Goal: Task Accomplishment & Management: Use online tool/utility

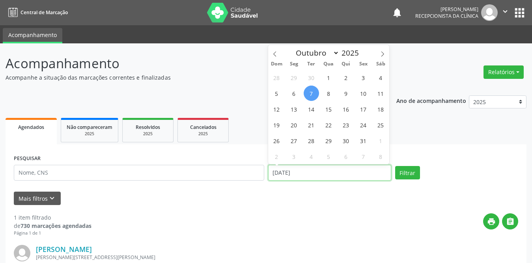
click at [328, 174] on input "[DATE]" at bounding box center [329, 173] width 123 height 16
click at [328, 76] on span "1" at bounding box center [328, 77] width 15 height 15
type input "01/10/2025"
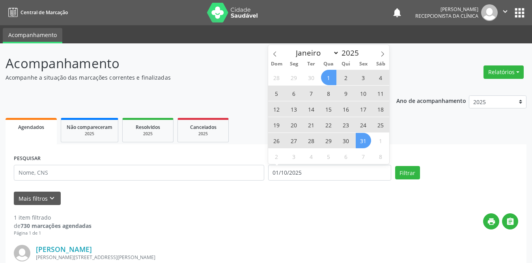
click at [364, 135] on span "31" at bounding box center [363, 140] width 15 height 15
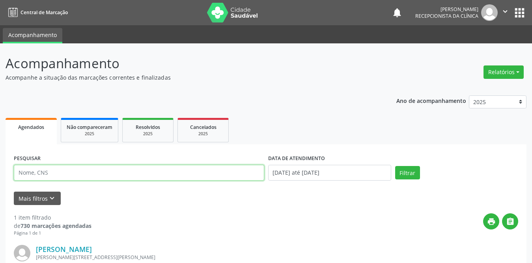
click at [78, 177] on input "text" at bounding box center [139, 173] width 250 height 16
paste input "[PERSON_NAME]"
type input "[PERSON_NAME]"
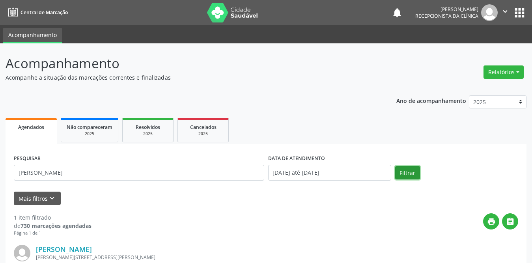
click at [413, 173] on button "Filtrar" at bounding box center [407, 172] width 25 height 13
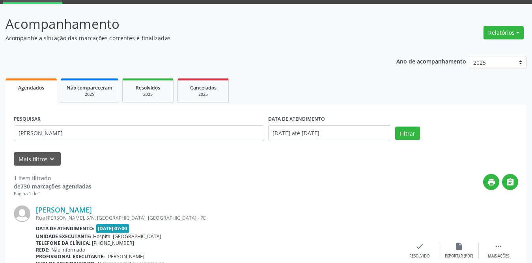
scroll to position [94, 0]
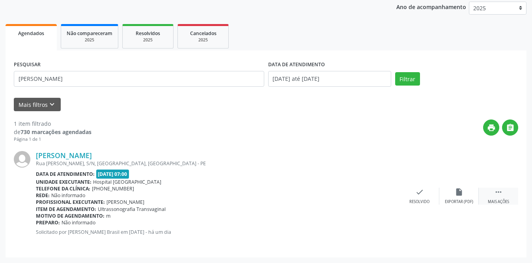
click at [493, 190] on div " Mais ações" at bounding box center [498, 196] width 39 height 17
click at [373, 193] on div "print Imprimir" at bounding box center [380, 196] width 39 height 17
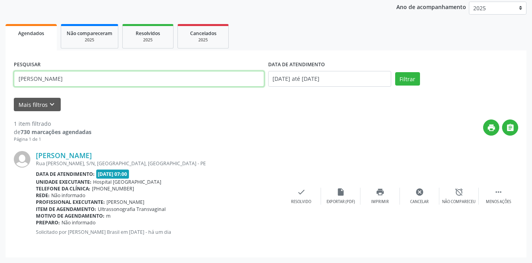
drag, startPoint x: 90, startPoint y: 82, endPoint x: 15, endPoint y: 84, distance: 75.4
click at [15, 84] on input "[PERSON_NAME]" at bounding box center [139, 79] width 250 height 16
drag, startPoint x: 100, startPoint y: 78, endPoint x: 10, endPoint y: 71, distance: 89.8
click at [10, 71] on div "PESQUISAR DATA DE ATENDIMENTO [DATE] até [DATE] Filtrar UNIDADE DE REFERÊNCIA S…" at bounding box center [266, 153] width 521 height 207
type input "jaqueline"
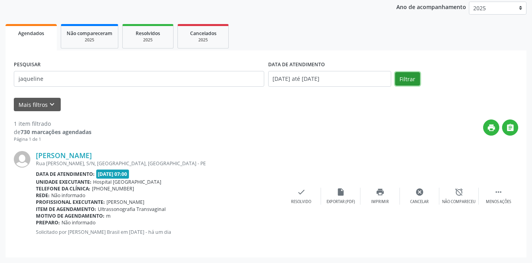
click at [396, 76] on button "Filtrar" at bounding box center [407, 78] width 25 height 13
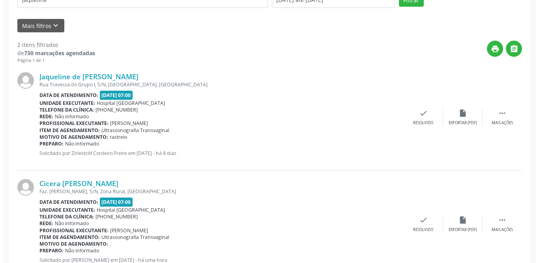
scroll to position [201, 0]
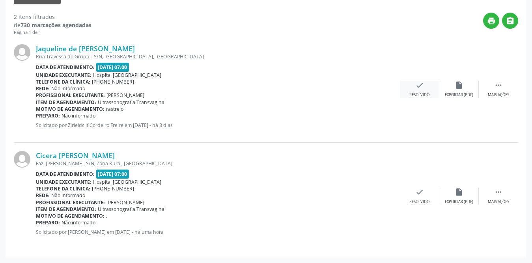
click at [417, 90] on div "check Resolvido" at bounding box center [419, 89] width 39 height 17
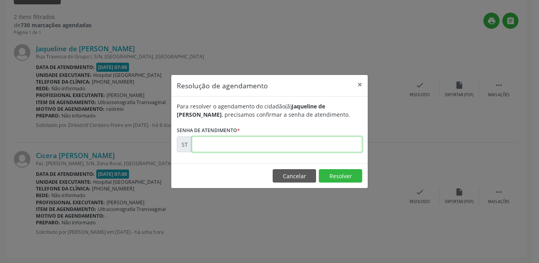
click at [217, 142] on input "text" at bounding box center [277, 144] width 170 height 16
type input "00025196"
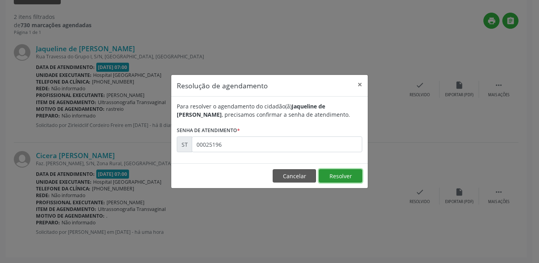
click at [343, 175] on button "Resolver" at bounding box center [340, 175] width 43 height 13
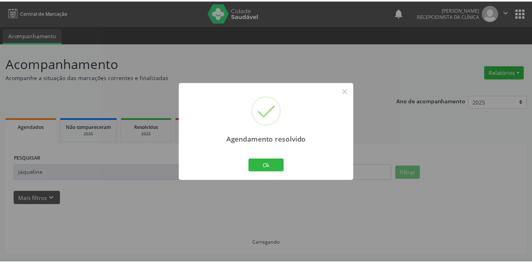
scroll to position [0, 0]
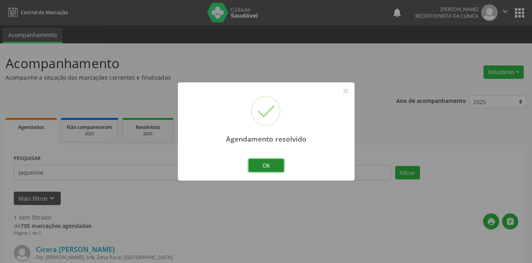
click at [267, 166] on button "Ok" at bounding box center [267, 165] width 36 height 13
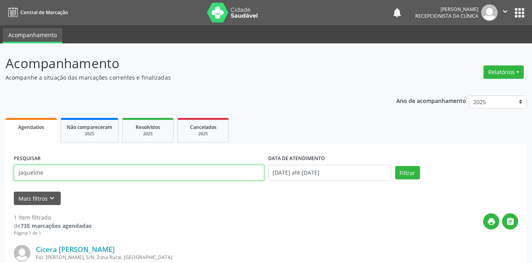
drag, startPoint x: 73, startPoint y: 169, endPoint x: 0, endPoint y: 168, distance: 72.6
click at [0, 168] on div "Acompanhamento Acompanhe a situação das marcações correntes e finalizadas Relat…" at bounding box center [266, 200] width 532 height 314
type input "[PERSON_NAME]"
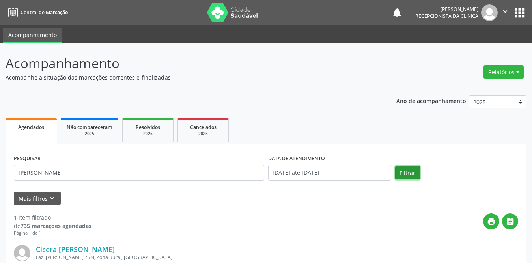
click at [409, 172] on button "Filtrar" at bounding box center [407, 172] width 25 height 13
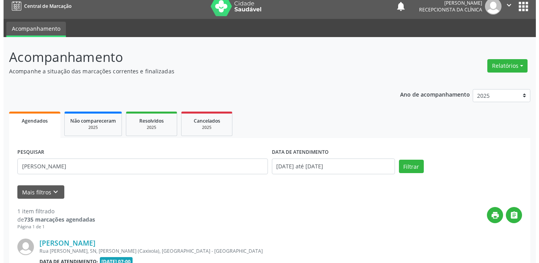
scroll to position [94, 0]
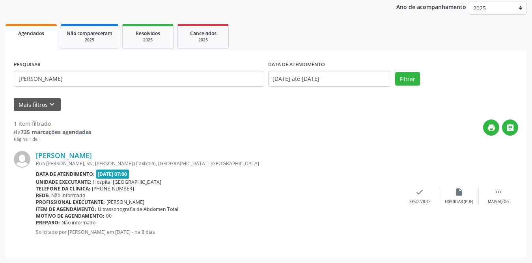
click at [518, 187] on div "[PERSON_NAME] Rua [PERSON_NAME], SN, [PERSON_NAME] (Caxixola), [GEOGRAPHIC_DATA…" at bounding box center [266, 196] width 505 height 107
click at [498, 193] on icon "" at bounding box center [498, 192] width 9 height 9
click at [377, 193] on icon "print" at bounding box center [380, 192] width 9 height 9
click at [305, 196] on icon "check" at bounding box center [301, 192] width 9 height 9
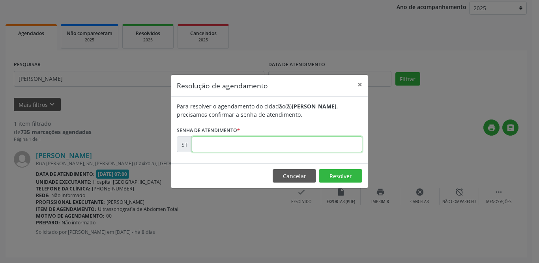
click at [207, 143] on input "text" at bounding box center [277, 144] width 170 height 16
type input "00024612"
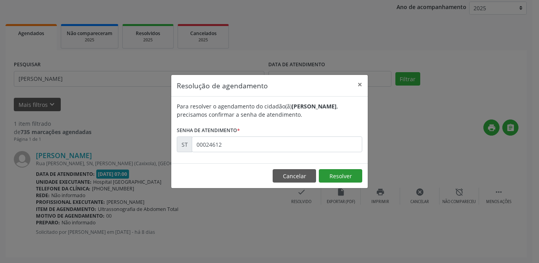
drag, startPoint x: 346, startPoint y: 165, endPoint x: 348, endPoint y: 175, distance: 10.0
click at [347, 167] on footer "Cancelar Resolver" at bounding box center [269, 175] width 196 height 25
click at [348, 175] on button "Resolver" at bounding box center [340, 175] width 43 height 13
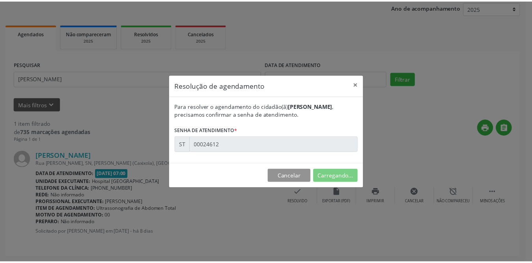
scroll to position [0, 0]
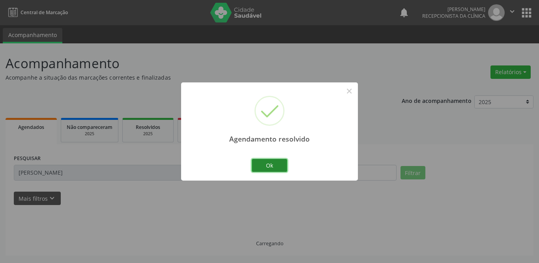
click at [272, 162] on button "Ok" at bounding box center [270, 165] width 36 height 13
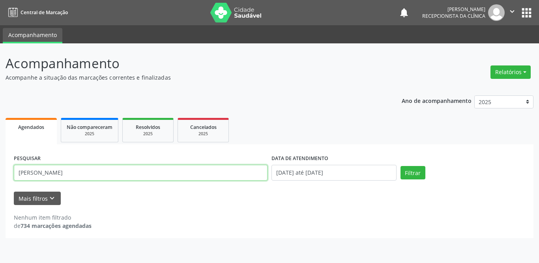
drag, startPoint x: 93, startPoint y: 175, endPoint x: 0, endPoint y: 173, distance: 93.1
click at [0, 173] on div "Acompanhamento Acompanhe a situação das marcações correntes e finalizadas Relat…" at bounding box center [269, 153] width 539 height 220
type input "odacir"
click at [400, 166] on button "Filtrar" at bounding box center [412, 172] width 25 height 13
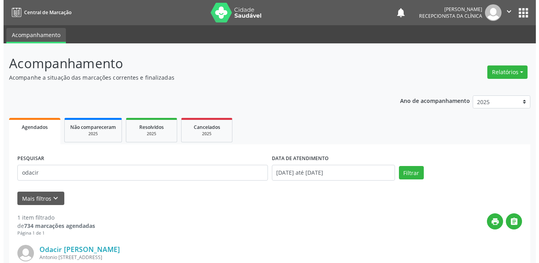
scroll to position [94, 0]
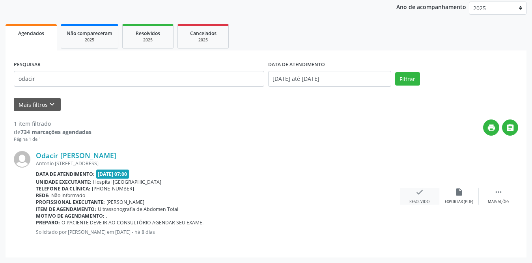
click at [425, 200] on div "Resolvido" at bounding box center [419, 202] width 20 height 6
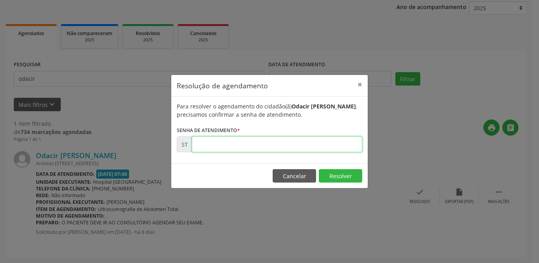
click at [240, 149] on input "text" at bounding box center [277, 144] width 170 height 16
type input "00025062"
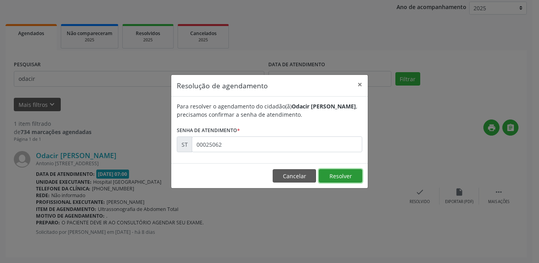
click at [357, 170] on button "Resolver" at bounding box center [340, 175] width 43 height 13
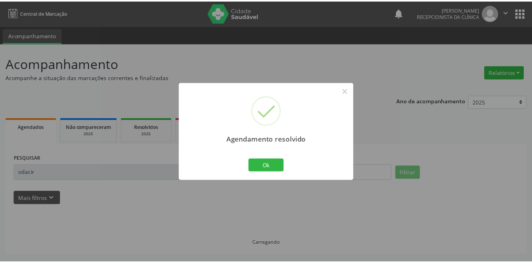
scroll to position [0, 0]
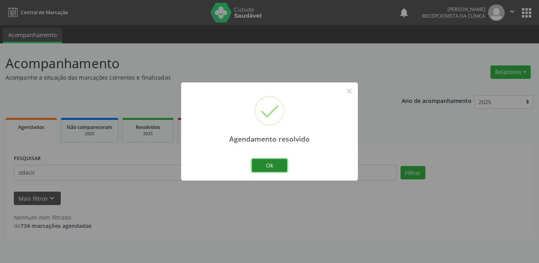
click at [273, 163] on button "Ok" at bounding box center [270, 165] width 36 height 13
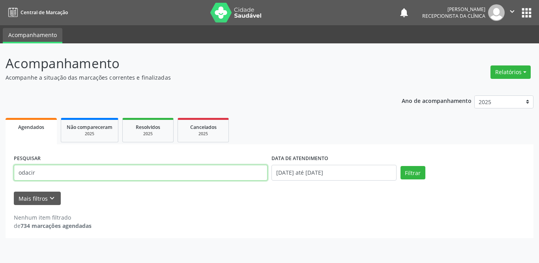
drag, startPoint x: 71, startPoint y: 172, endPoint x: 10, endPoint y: 171, distance: 60.8
click at [10, 171] on div "PESQUISAR odacir DATA DE ATENDIMENTO [DATE] até [DATE] Filtrar UNIDADE DE REFER…" at bounding box center [270, 191] width 528 height 94
type input "elidia"
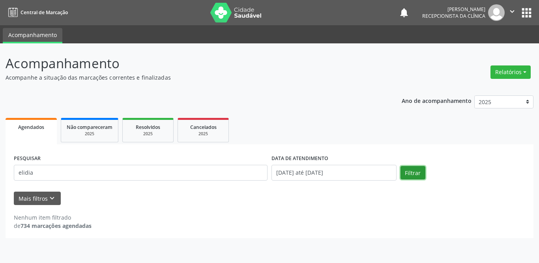
click at [414, 172] on button "Filtrar" at bounding box center [412, 172] width 25 height 13
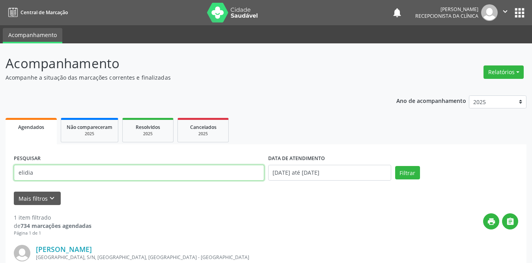
drag, startPoint x: 73, startPoint y: 166, endPoint x: 0, endPoint y: 171, distance: 72.7
click at [0, 171] on div "Acompanhamento Acompanhe a situação das marcações correntes e finalizadas Relat…" at bounding box center [266, 200] width 532 height 314
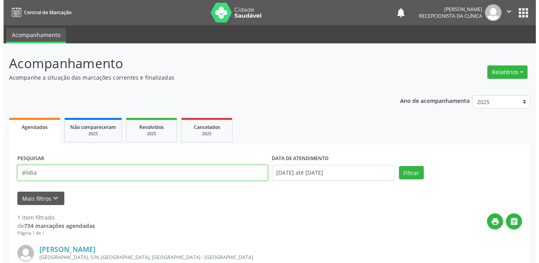
scroll to position [94, 0]
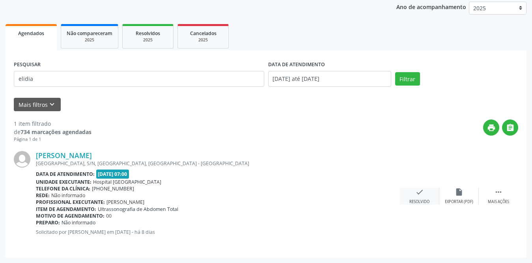
click at [418, 193] on icon "check" at bounding box center [419, 192] width 9 height 9
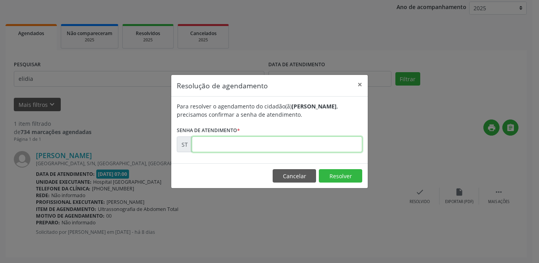
click at [289, 143] on input "text" at bounding box center [277, 144] width 170 height 16
type input "00024552"
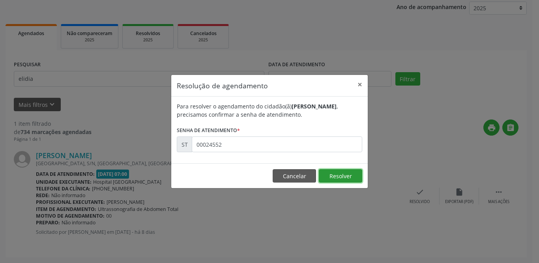
click at [340, 175] on button "Resolver" at bounding box center [340, 175] width 43 height 13
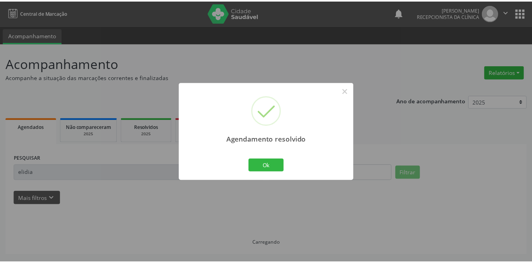
scroll to position [0, 0]
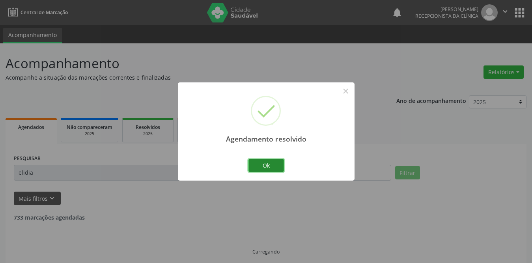
click at [264, 164] on button "Ok" at bounding box center [267, 165] width 36 height 13
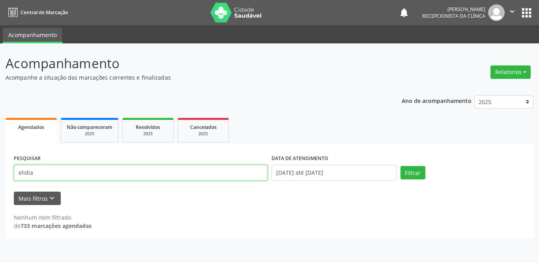
drag, startPoint x: 104, startPoint y: 179, endPoint x: 4, endPoint y: 164, distance: 100.5
click at [4, 164] on div "Acompanhamento Acompanhe a situação das marcações correntes e finalizadas Relat…" at bounding box center [269, 153] width 539 height 220
type input "[PERSON_NAME]"
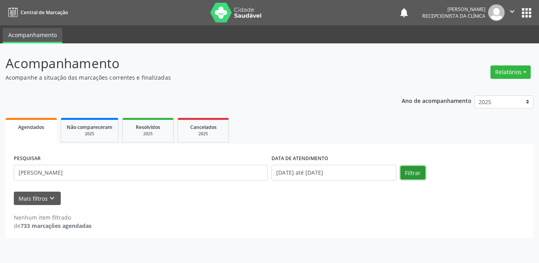
click at [415, 176] on button "Filtrar" at bounding box center [412, 172] width 25 height 13
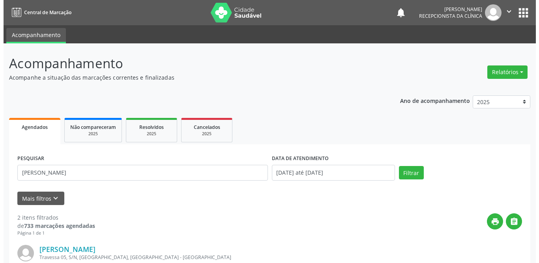
scroll to position [118, 0]
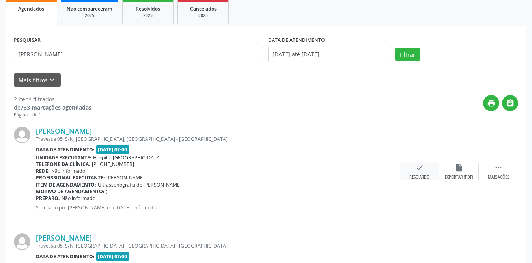
click at [417, 170] on icon "check" at bounding box center [419, 167] width 9 height 9
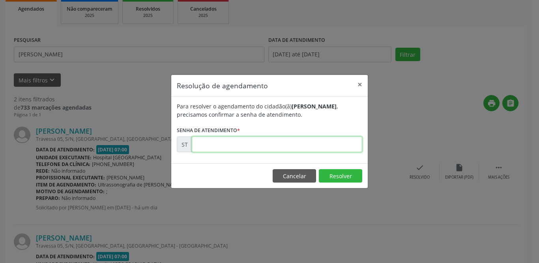
click at [303, 143] on input "text" at bounding box center [277, 144] width 170 height 16
type input "00027257"
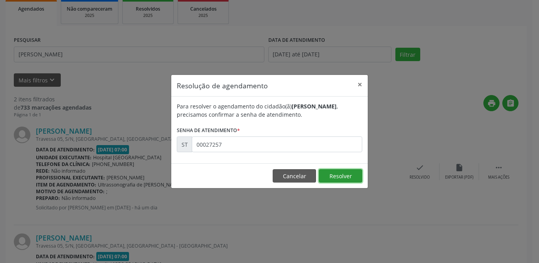
click at [345, 178] on button "Resolver" at bounding box center [340, 175] width 43 height 13
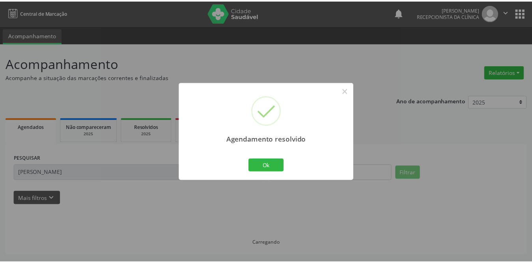
scroll to position [0, 0]
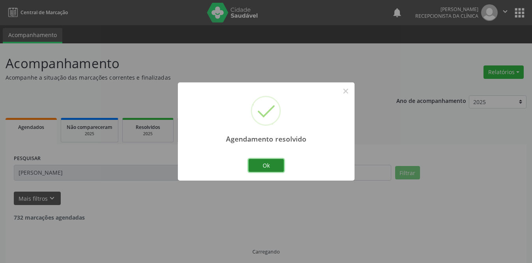
click at [278, 165] on button "Ok" at bounding box center [267, 165] width 36 height 13
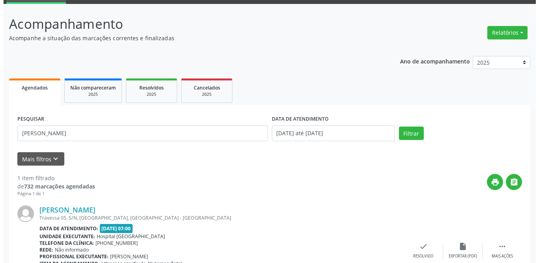
scroll to position [94, 0]
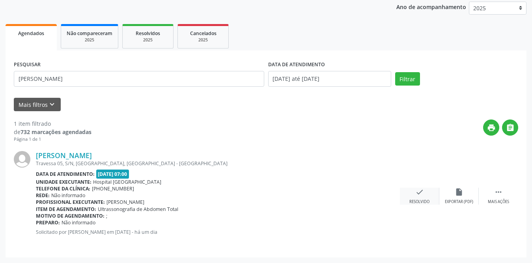
click at [415, 197] on div "check Resolvido" at bounding box center [419, 196] width 39 height 17
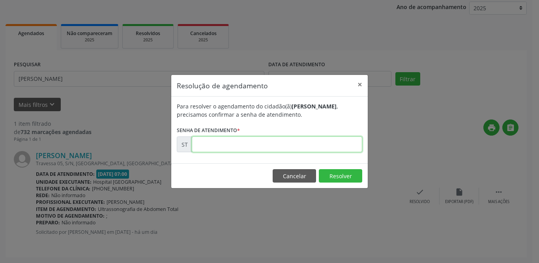
click at [298, 150] on input "text" at bounding box center [277, 144] width 170 height 16
type input "00027300"
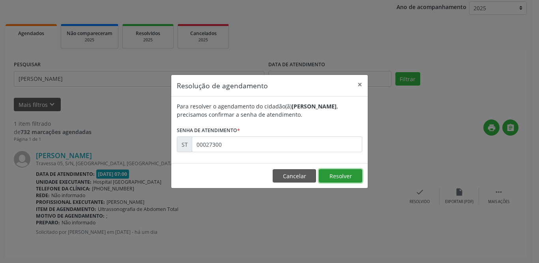
click at [349, 174] on button "Resolver" at bounding box center [340, 175] width 43 height 13
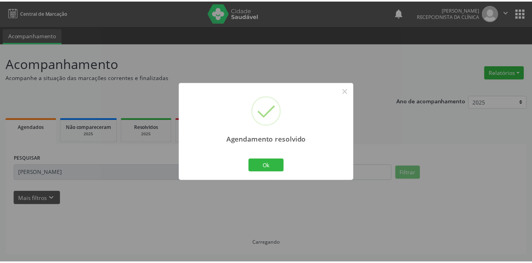
scroll to position [0, 0]
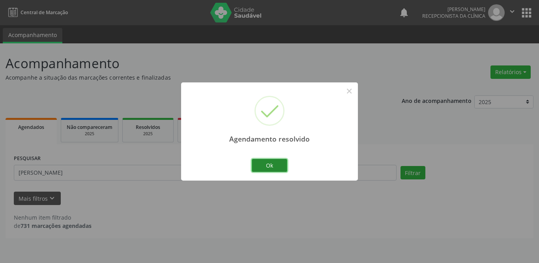
click at [273, 167] on button "Ok" at bounding box center [270, 165] width 36 height 13
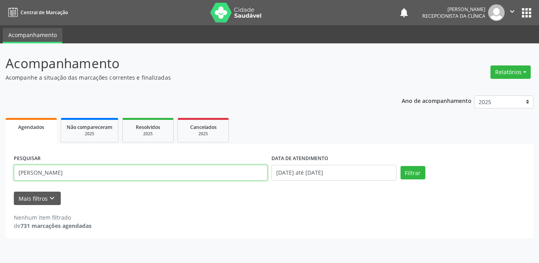
drag, startPoint x: 71, startPoint y: 177, endPoint x: 0, endPoint y: 171, distance: 70.8
click at [0, 171] on div "Acompanhamento Acompanhe a situação das marcações correntes e finalizadas Relat…" at bounding box center [269, 153] width 539 height 220
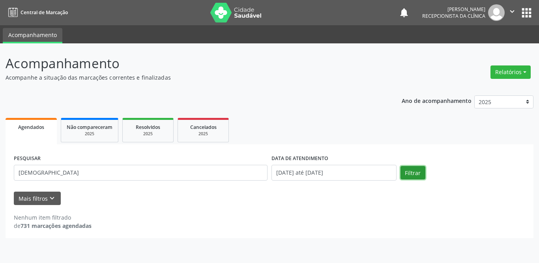
click at [413, 174] on button "Filtrar" at bounding box center [412, 172] width 25 height 13
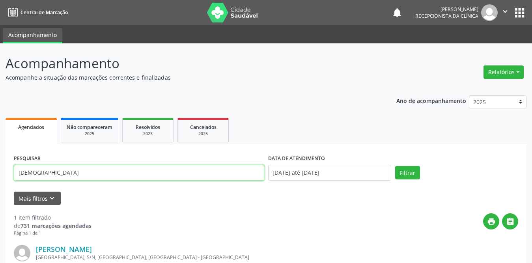
drag, startPoint x: 65, startPoint y: 180, endPoint x: 0, endPoint y: 174, distance: 65.3
click at [0, 174] on div "Acompanhamento Acompanhe a situação das marcações correntes e finalizadas Relat…" at bounding box center [266, 200] width 532 height 314
type input "elizangela"
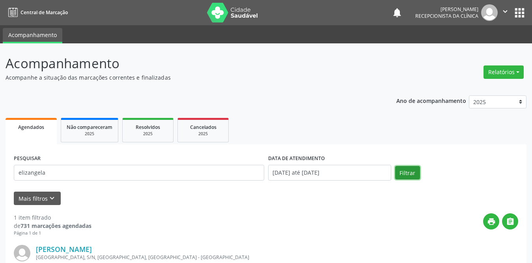
click at [403, 170] on button "Filtrar" at bounding box center [407, 172] width 25 height 13
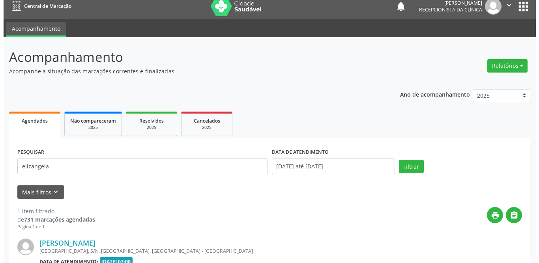
scroll to position [94, 0]
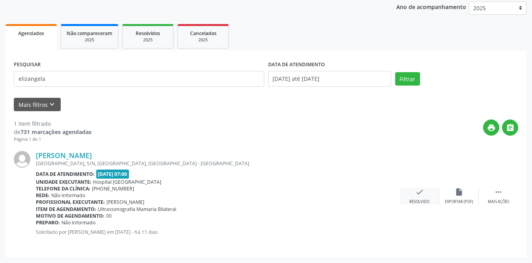
click at [421, 196] on div "check Resolvido" at bounding box center [419, 196] width 39 height 17
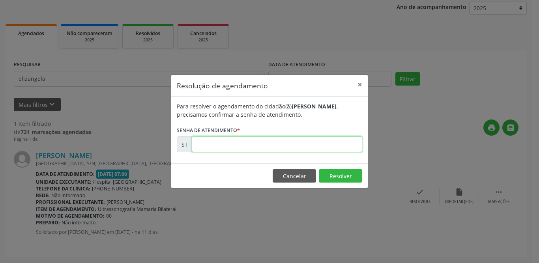
click at [211, 143] on input "text" at bounding box center [277, 144] width 170 height 16
type input "00024020"
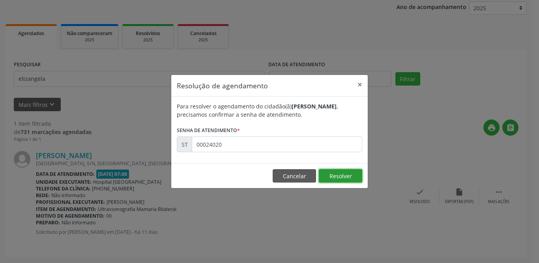
click at [340, 175] on button "Resolver" at bounding box center [340, 175] width 43 height 13
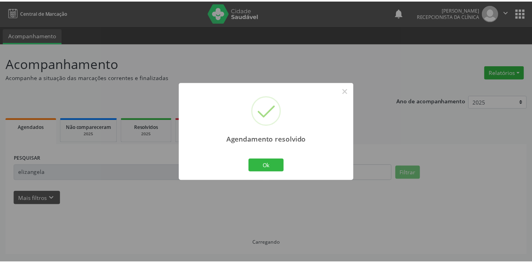
scroll to position [0, 0]
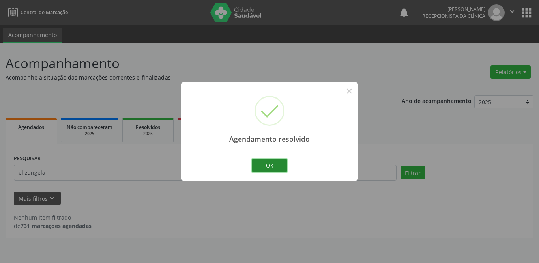
click at [276, 163] on button "Ok" at bounding box center [270, 165] width 36 height 13
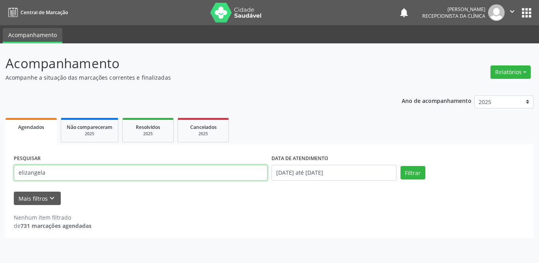
drag, startPoint x: 62, startPoint y: 175, endPoint x: 11, endPoint y: 174, distance: 50.1
click at [11, 174] on div "PESQUISAR elizangela DATA DE ATENDIMENTO [DATE] até [DATE] Filtrar UNIDADE DE R…" at bounding box center [270, 191] width 528 height 94
type input "[PERSON_NAME]"
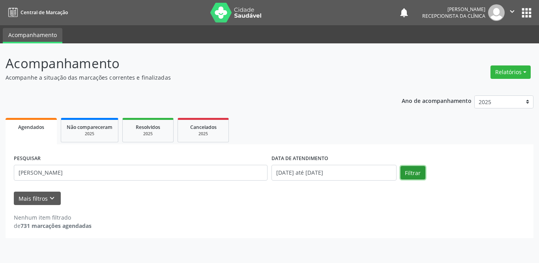
click at [415, 170] on button "Filtrar" at bounding box center [412, 172] width 25 height 13
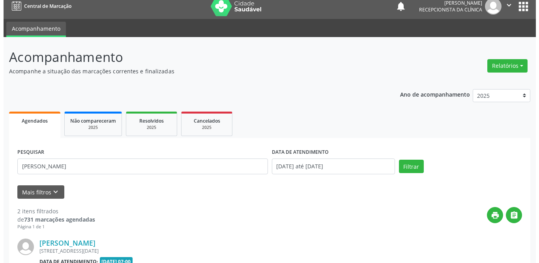
scroll to position [164, 0]
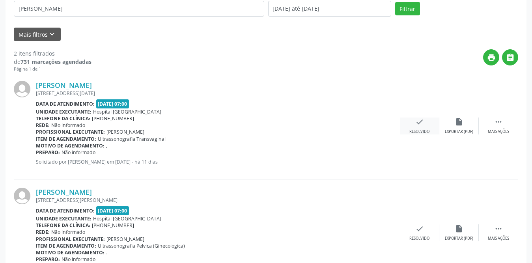
click at [421, 125] on icon "check" at bounding box center [419, 122] width 9 height 9
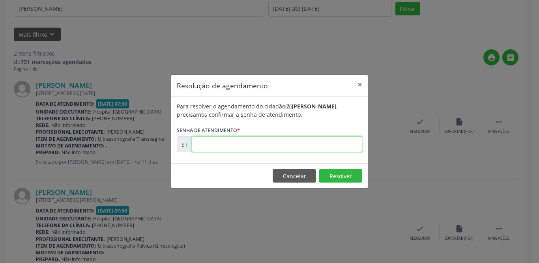
click at [211, 145] on input "text" at bounding box center [277, 144] width 170 height 16
type input "00024248"
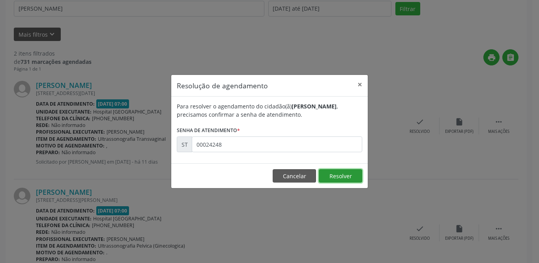
click at [349, 178] on button "Resolver" at bounding box center [340, 175] width 43 height 13
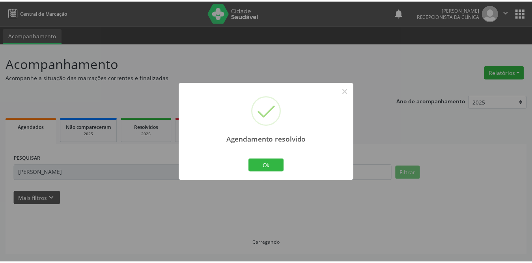
scroll to position [0, 0]
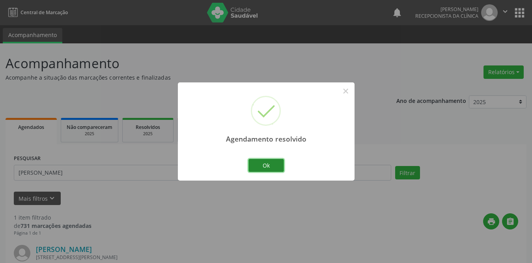
click at [272, 166] on button "Ok" at bounding box center [267, 165] width 36 height 13
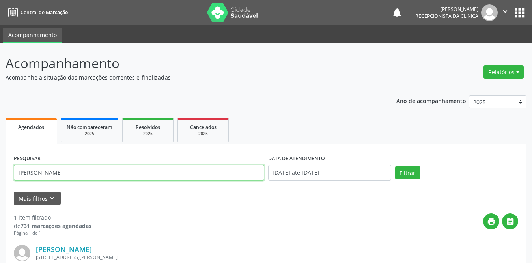
drag, startPoint x: 119, startPoint y: 174, endPoint x: 0, endPoint y: 174, distance: 118.7
click at [0, 174] on div "Acompanhamento Acompanhe a situação das marcações correntes e finalizadas Relat…" at bounding box center [266, 200] width 532 height 314
type input "[PERSON_NAME]"
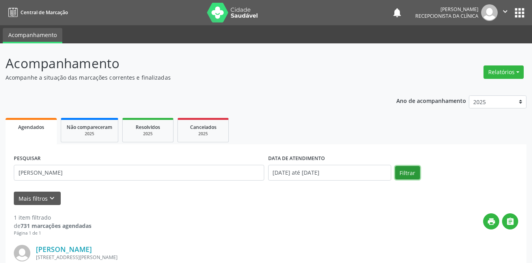
click at [411, 167] on button "Filtrar" at bounding box center [407, 172] width 25 height 13
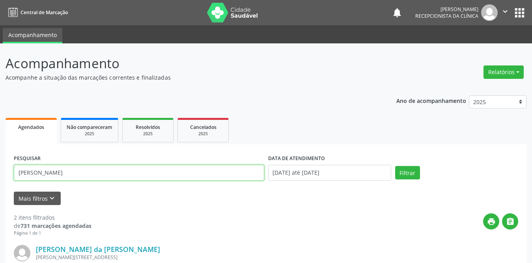
drag, startPoint x: 68, startPoint y: 170, endPoint x: 5, endPoint y: 170, distance: 63.1
click at [5, 170] on div "Acompanhamento Acompanhe a situação das marcações correntes e finalizadas Relat…" at bounding box center [266, 253] width 532 height 421
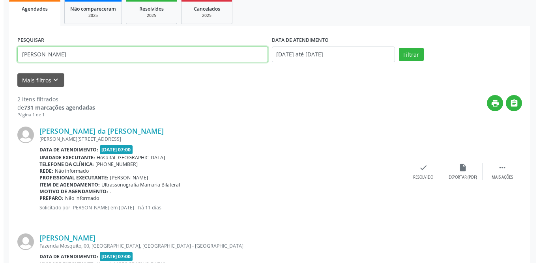
scroll to position [158, 0]
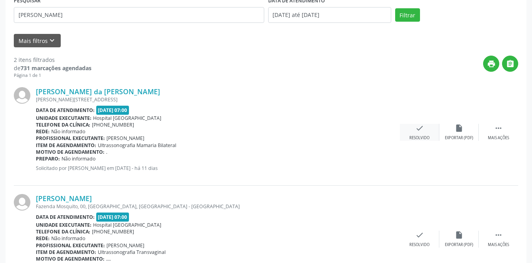
click at [417, 127] on icon "check" at bounding box center [419, 128] width 9 height 9
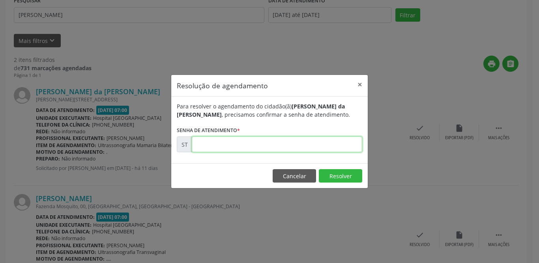
click at [209, 145] on input "text" at bounding box center [277, 144] width 170 height 16
type input "00024316"
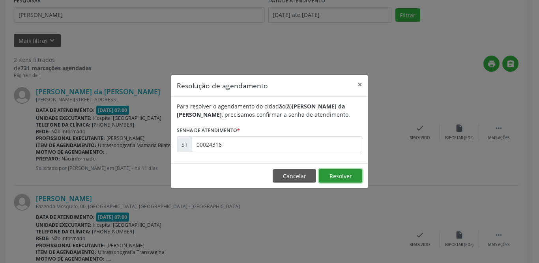
click at [340, 174] on button "Resolver" at bounding box center [340, 175] width 43 height 13
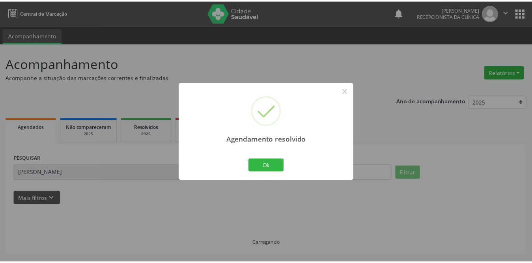
scroll to position [0, 0]
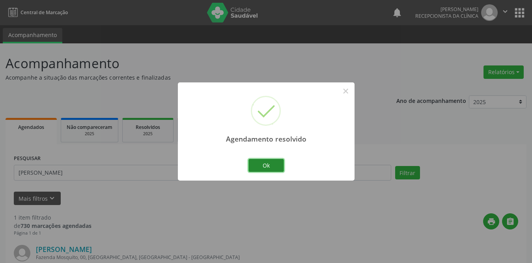
click at [256, 170] on button "Ok" at bounding box center [267, 165] width 36 height 13
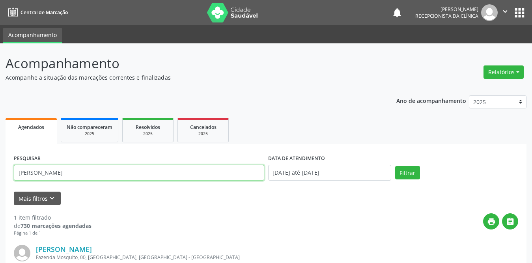
drag, startPoint x: 123, startPoint y: 168, endPoint x: 5, endPoint y: 170, distance: 118.0
click at [5, 170] on div "Acompanhamento Acompanhe a situação das marcações correntes e finalizadas Relat…" at bounding box center [266, 200] width 532 height 314
type input "ste"
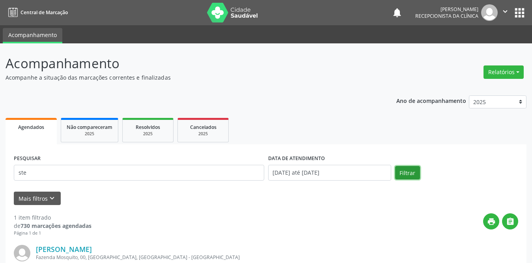
click at [402, 169] on button "Filtrar" at bounding box center [407, 172] width 25 height 13
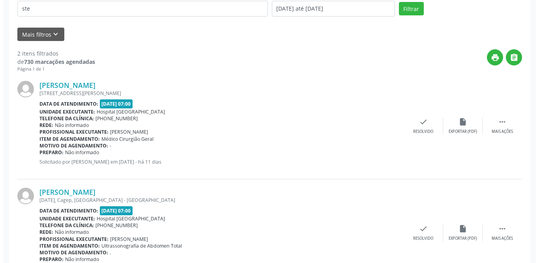
scroll to position [201, 0]
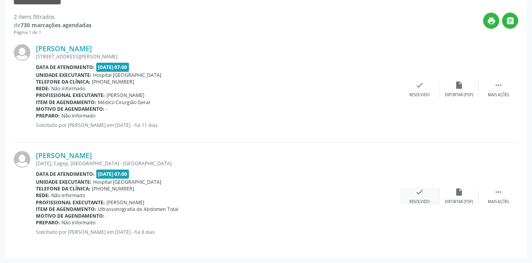
click at [415, 193] on div "check Resolvido" at bounding box center [419, 196] width 39 height 17
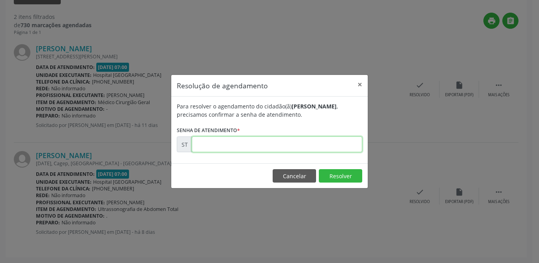
click at [287, 146] on input "text" at bounding box center [277, 144] width 170 height 16
type input "00024760"
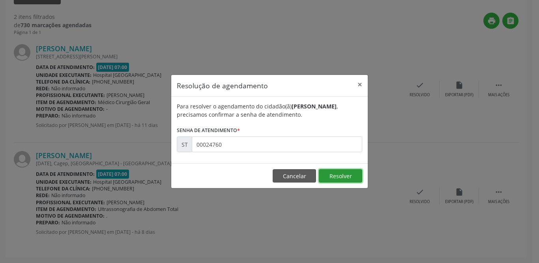
click at [342, 174] on button "Resolver" at bounding box center [340, 175] width 43 height 13
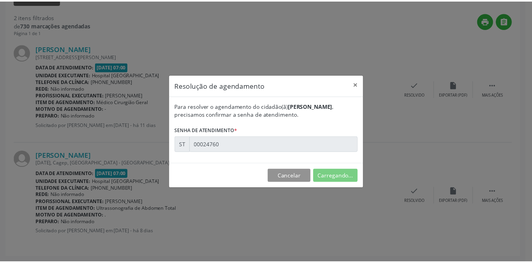
scroll to position [0, 0]
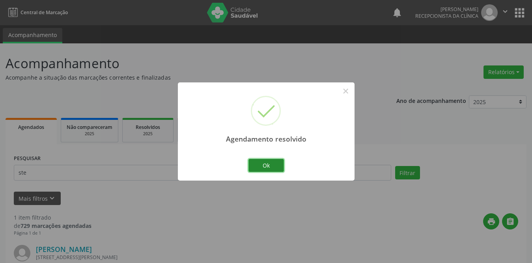
click at [256, 168] on button "Ok" at bounding box center [267, 165] width 36 height 13
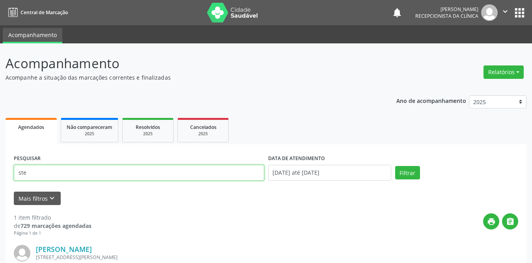
drag, startPoint x: 91, startPoint y: 171, endPoint x: 0, endPoint y: 167, distance: 91.2
click at [0, 171] on div "Acompanhamento Acompanhe a situação das marcações correntes e finalizadas Relat…" at bounding box center [266, 200] width 532 height 314
type input "[PERSON_NAME]"
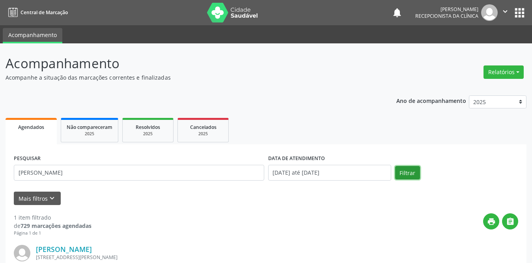
click at [412, 174] on button "Filtrar" at bounding box center [407, 172] width 25 height 13
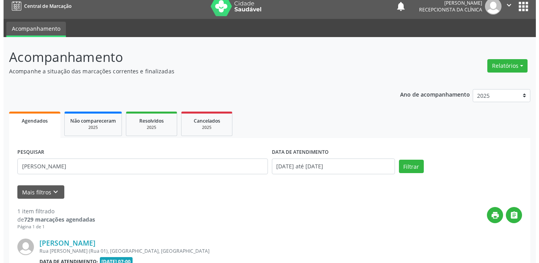
scroll to position [85, 0]
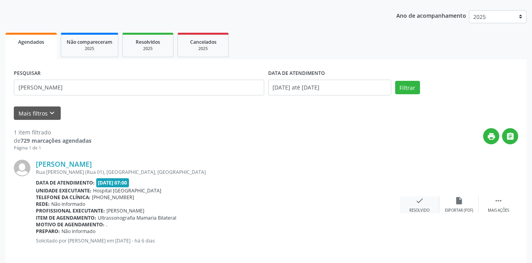
click at [421, 201] on icon "check" at bounding box center [419, 200] width 9 height 9
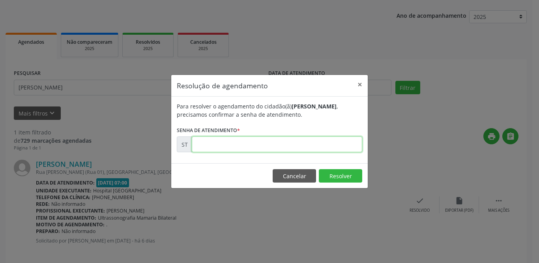
click at [348, 147] on input "text" at bounding box center [277, 144] width 170 height 16
type input "00026018"
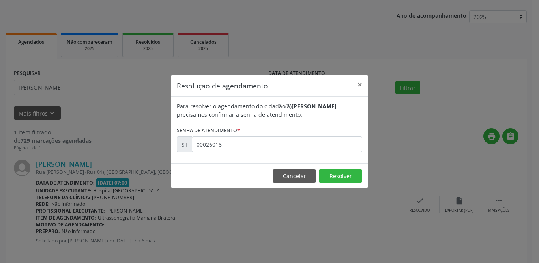
click at [348, 168] on footer "Cancelar Resolver" at bounding box center [269, 175] width 196 height 25
click at [346, 174] on button "Resolver" at bounding box center [340, 175] width 43 height 13
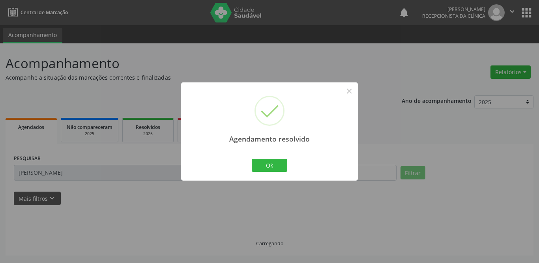
scroll to position [0, 0]
click at [269, 164] on button "Ok" at bounding box center [270, 165] width 36 height 13
